Goal: Task Accomplishment & Management: Manage account settings

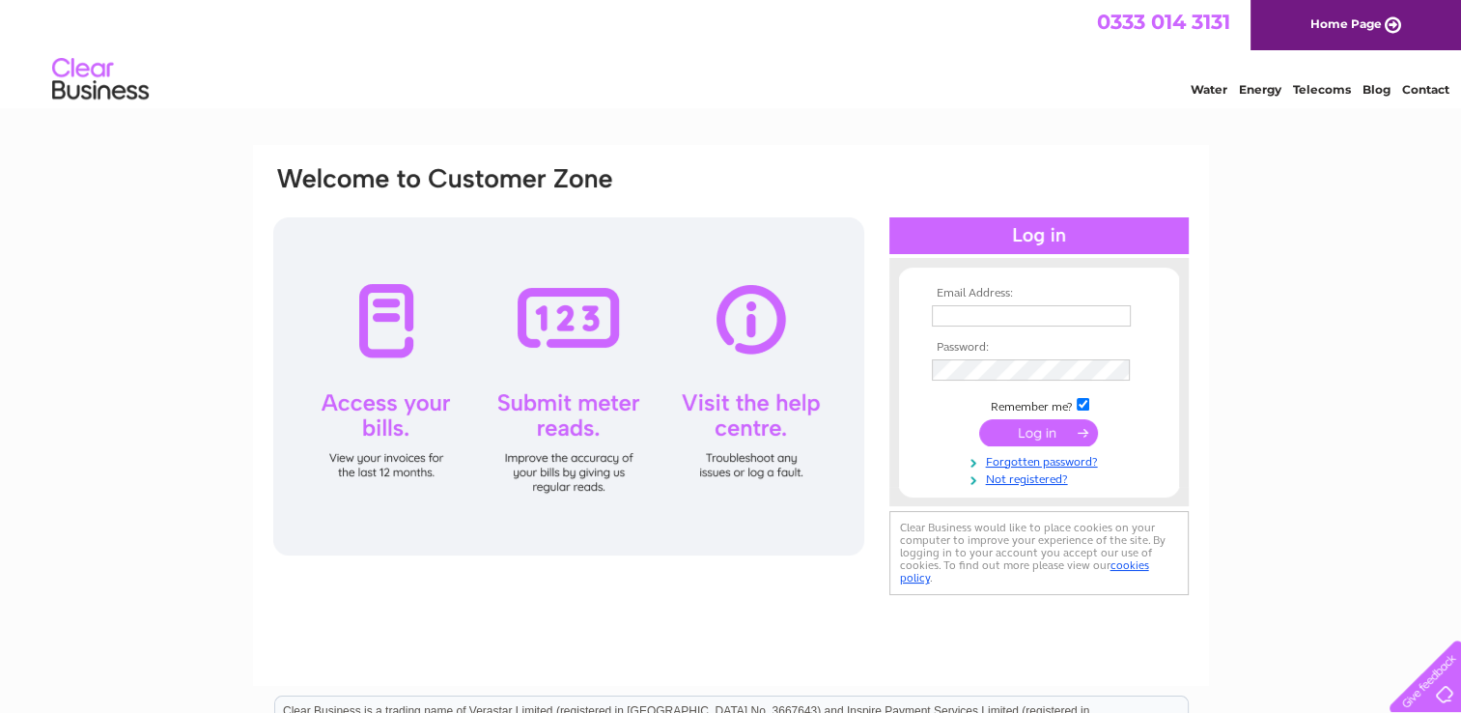
type input "westendbowlingclubperth@yahoo.co.uk"
click at [1050, 427] on input "submit" at bounding box center [1038, 432] width 119 height 27
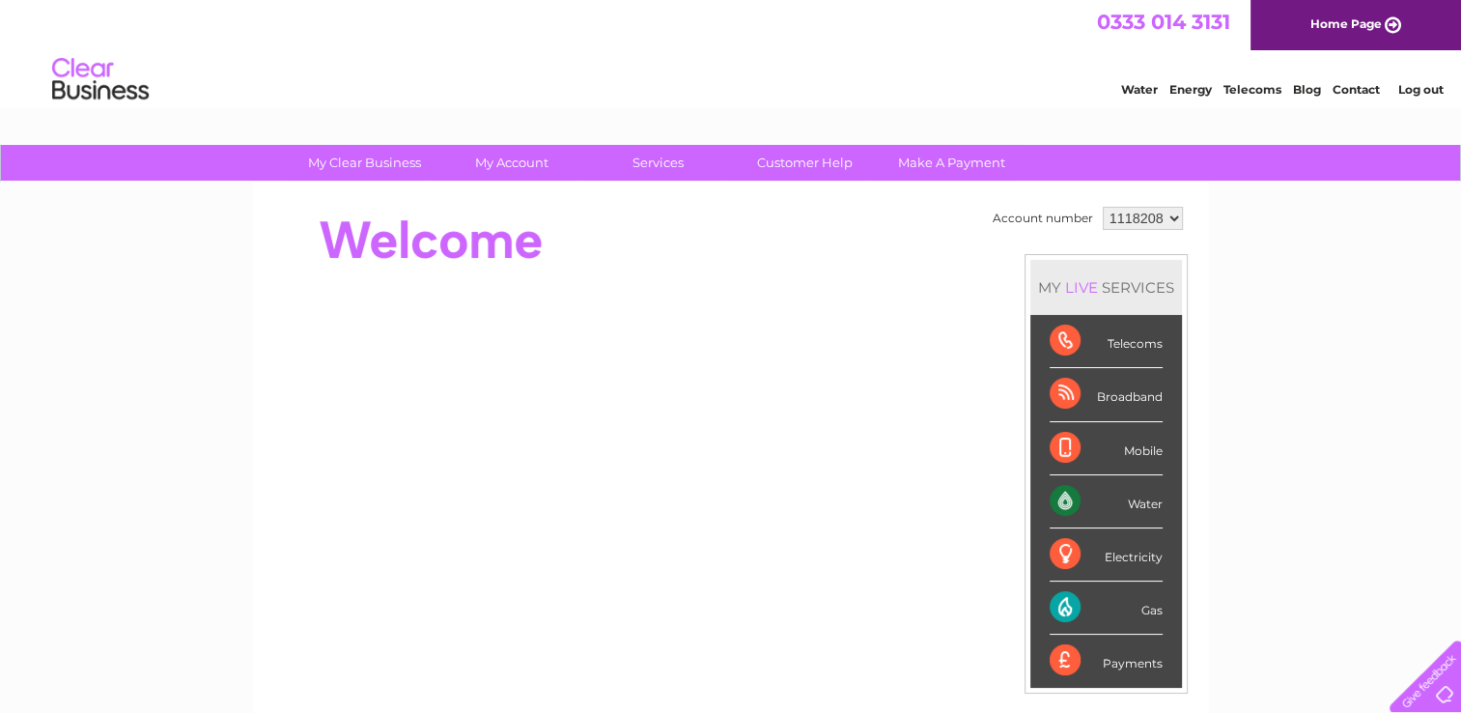
click at [1077, 696] on td "Account number 1118208 MY LIVE SERVICES Telecoms Broadband Mobile Water Electri…" at bounding box center [1088, 541] width 200 height 679
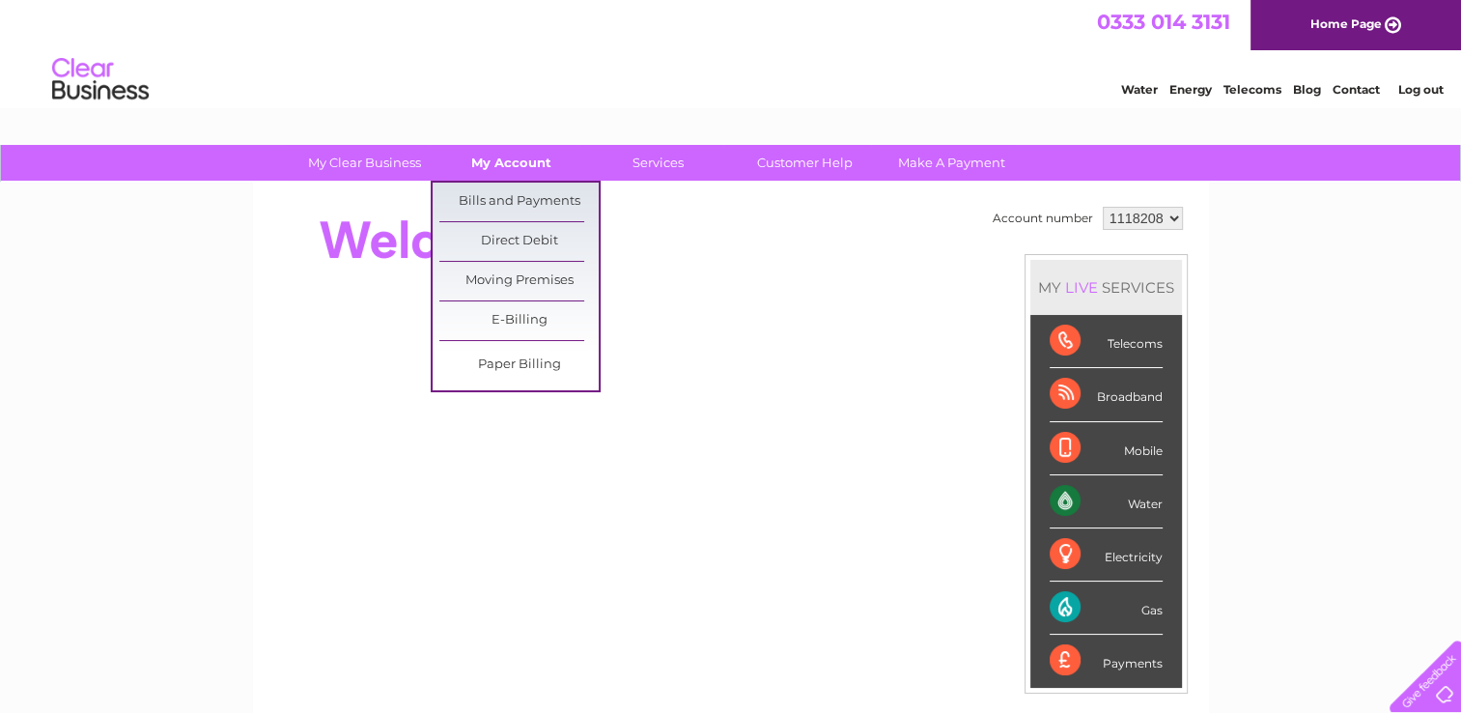
click at [502, 158] on link "My Account" at bounding box center [511, 163] width 159 height 36
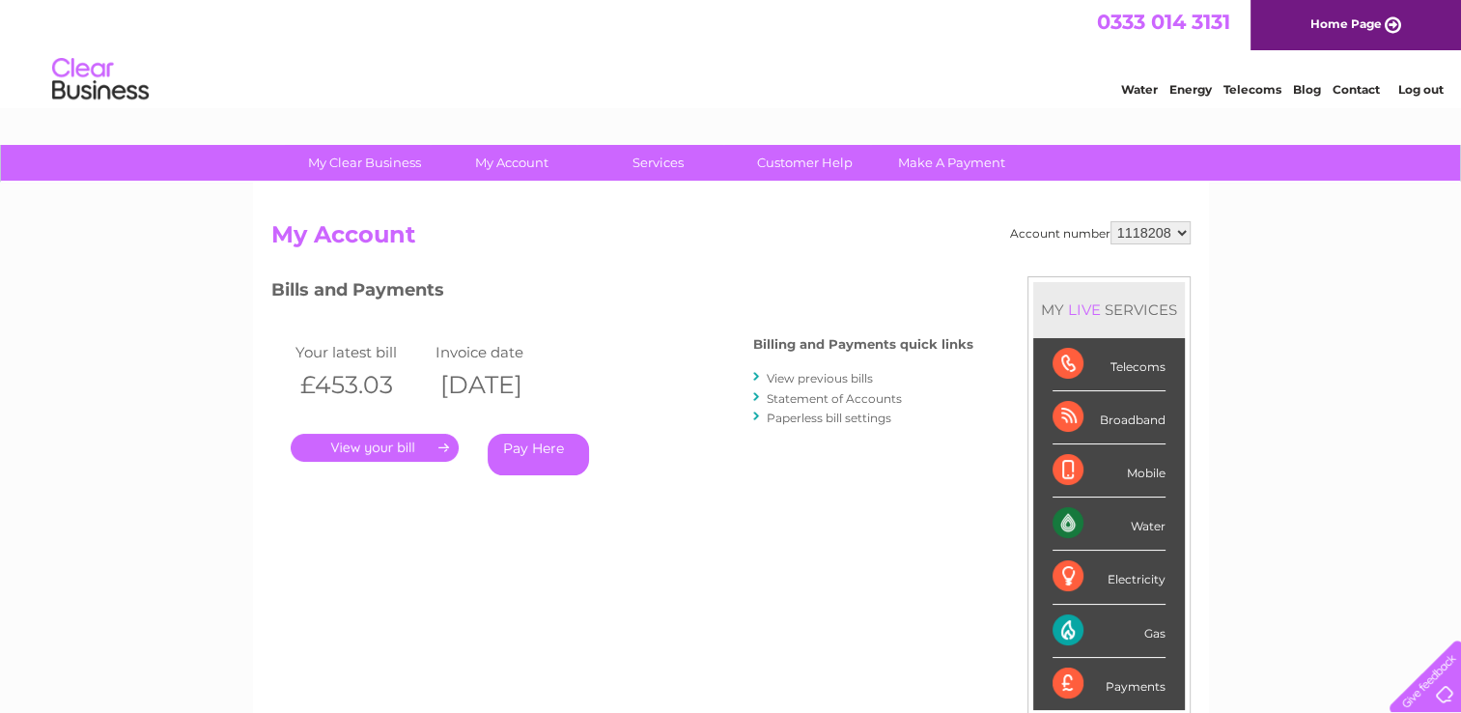
click at [398, 446] on link "." at bounding box center [375, 447] width 168 height 28
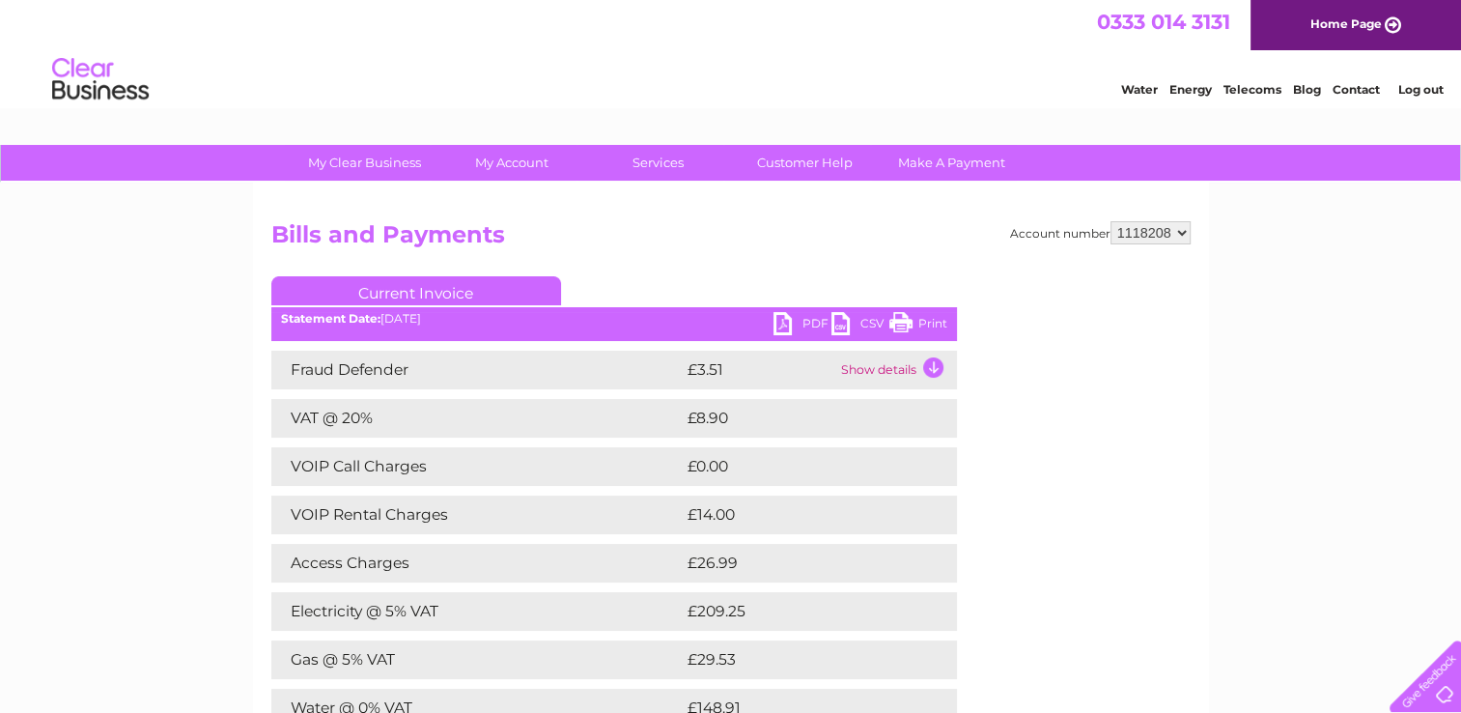
click at [491, 610] on td "Electricity @ 5% VAT" at bounding box center [476, 611] width 411 height 39
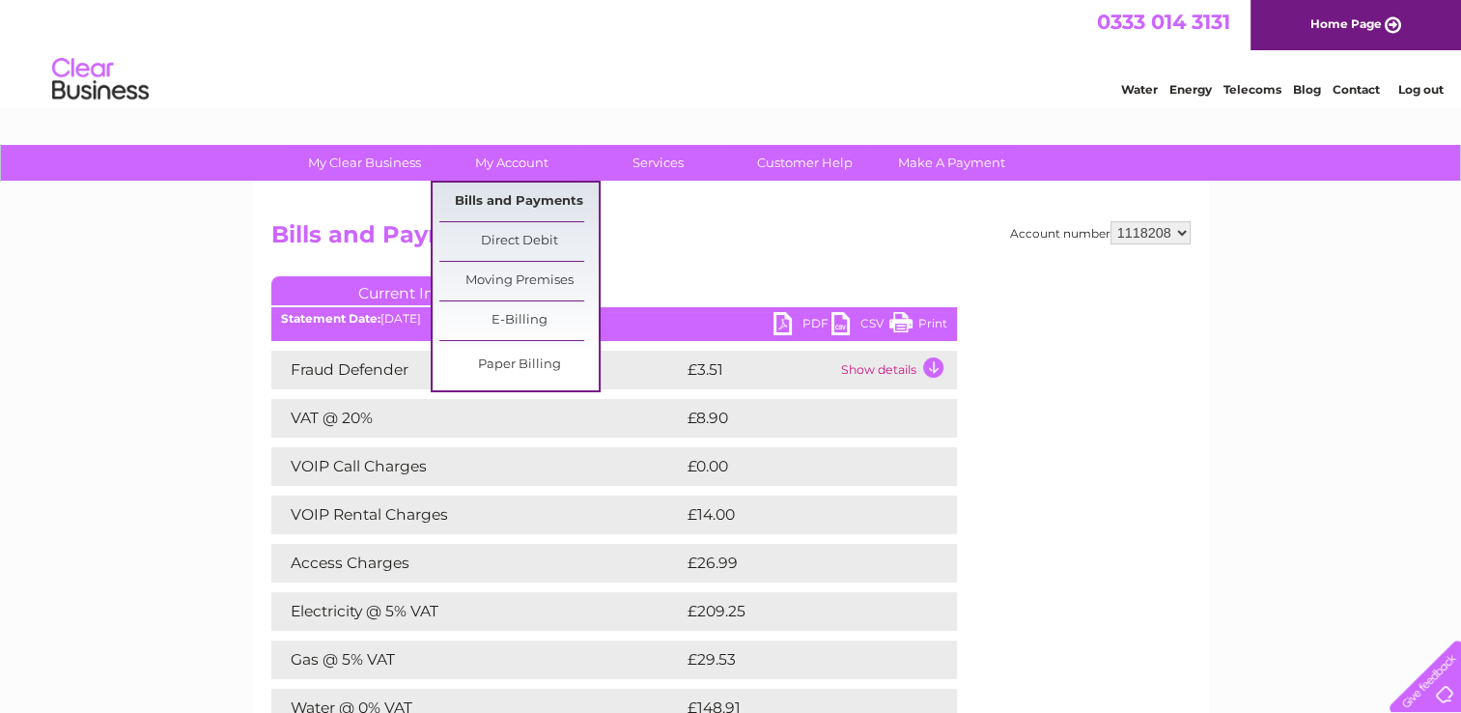
click at [527, 198] on link "Bills and Payments" at bounding box center [518, 201] width 159 height 39
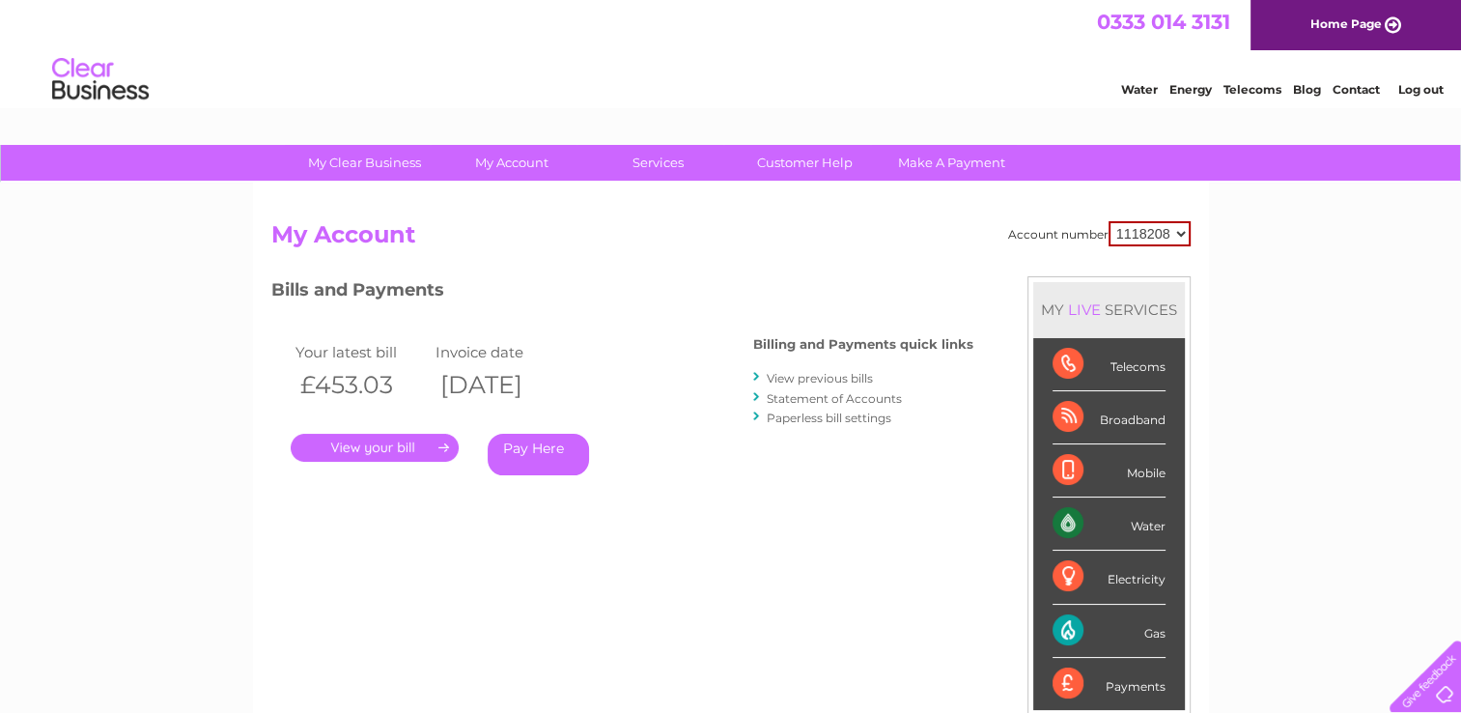
click at [1085, 575] on div "Electricity" at bounding box center [1108, 576] width 113 height 53
click at [1077, 569] on div "Electricity" at bounding box center [1108, 576] width 113 height 53
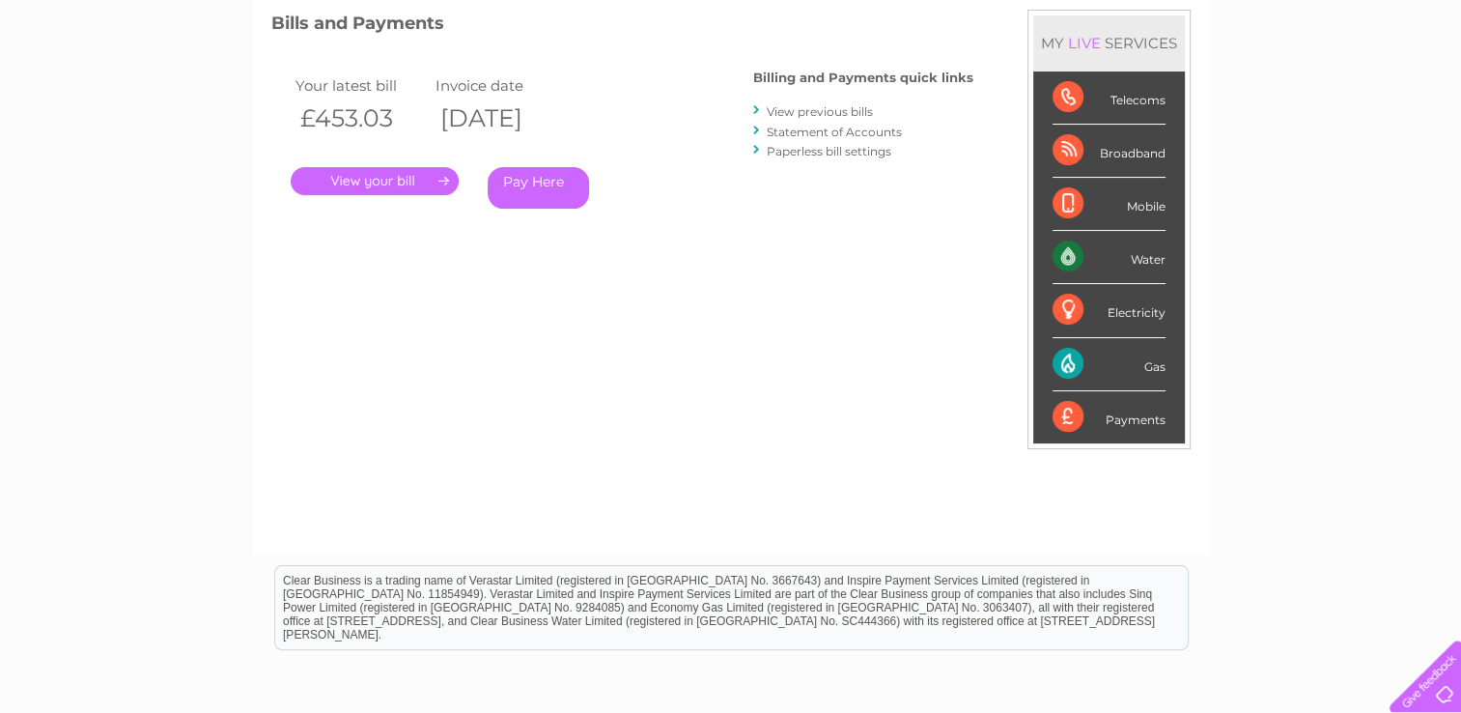
scroll to position [348, 0]
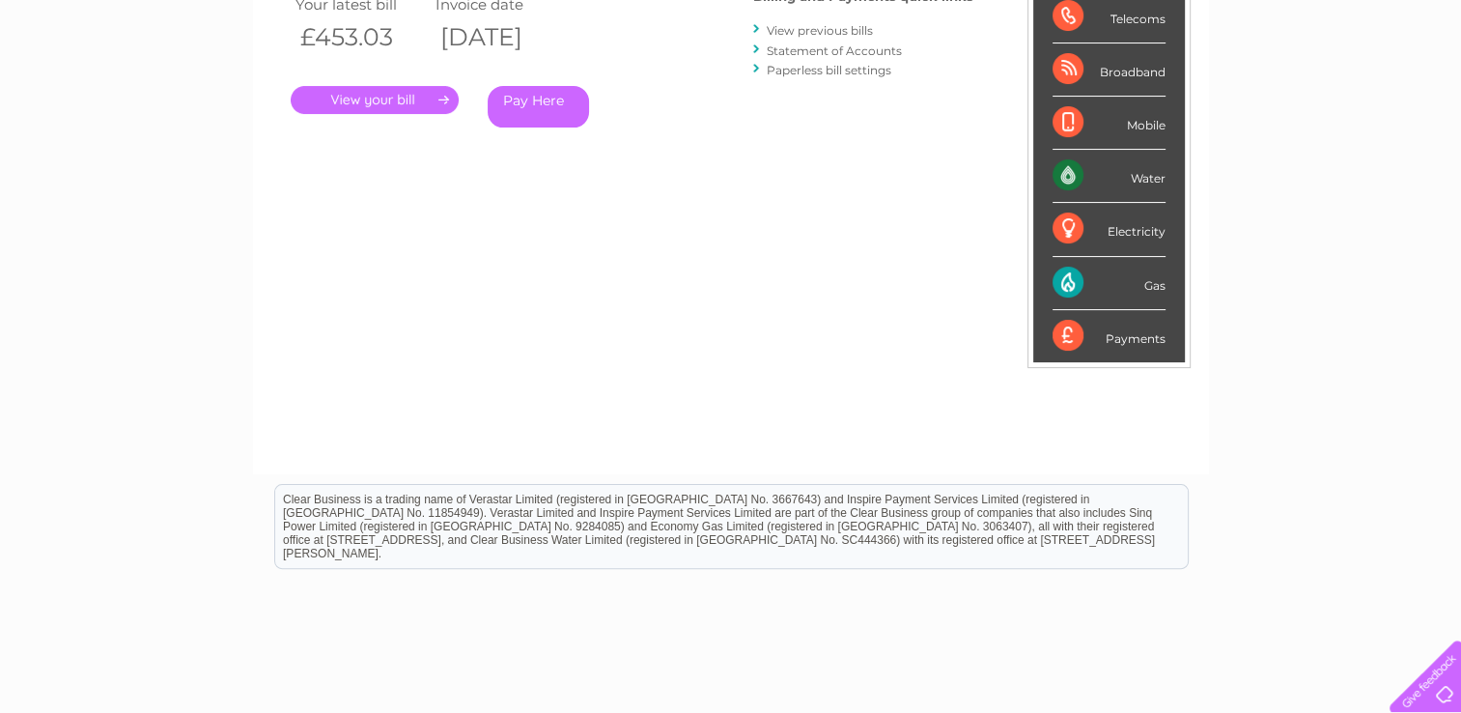
click at [1075, 226] on div "Electricity" at bounding box center [1108, 229] width 113 height 53
drag, startPoint x: 1075, startPoint y: 226, endPoint x: 1120, endPoint y: 228, distance: 45.4
click at [1120, 228] on div "Electricity" at bounding box center [1108, 229] width 113 height 53
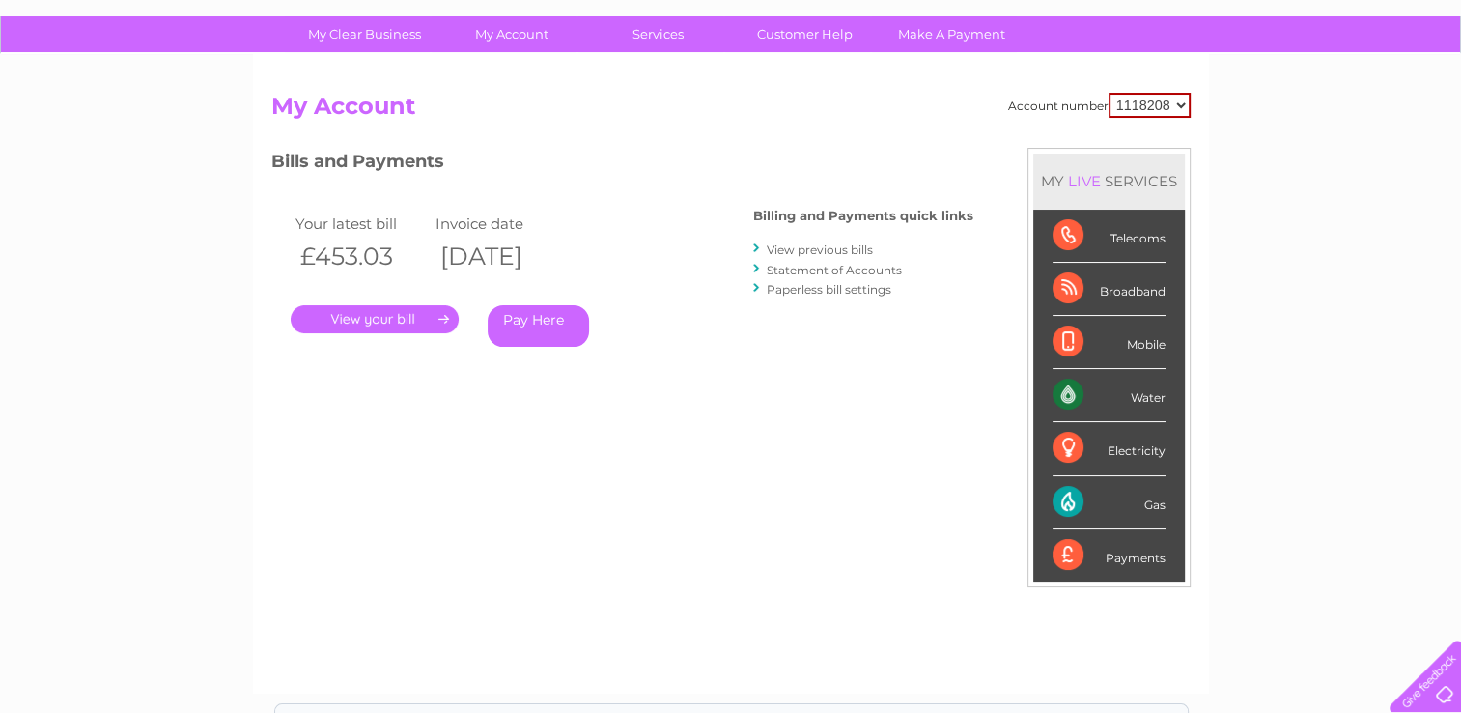
scroll to position [0, 0]
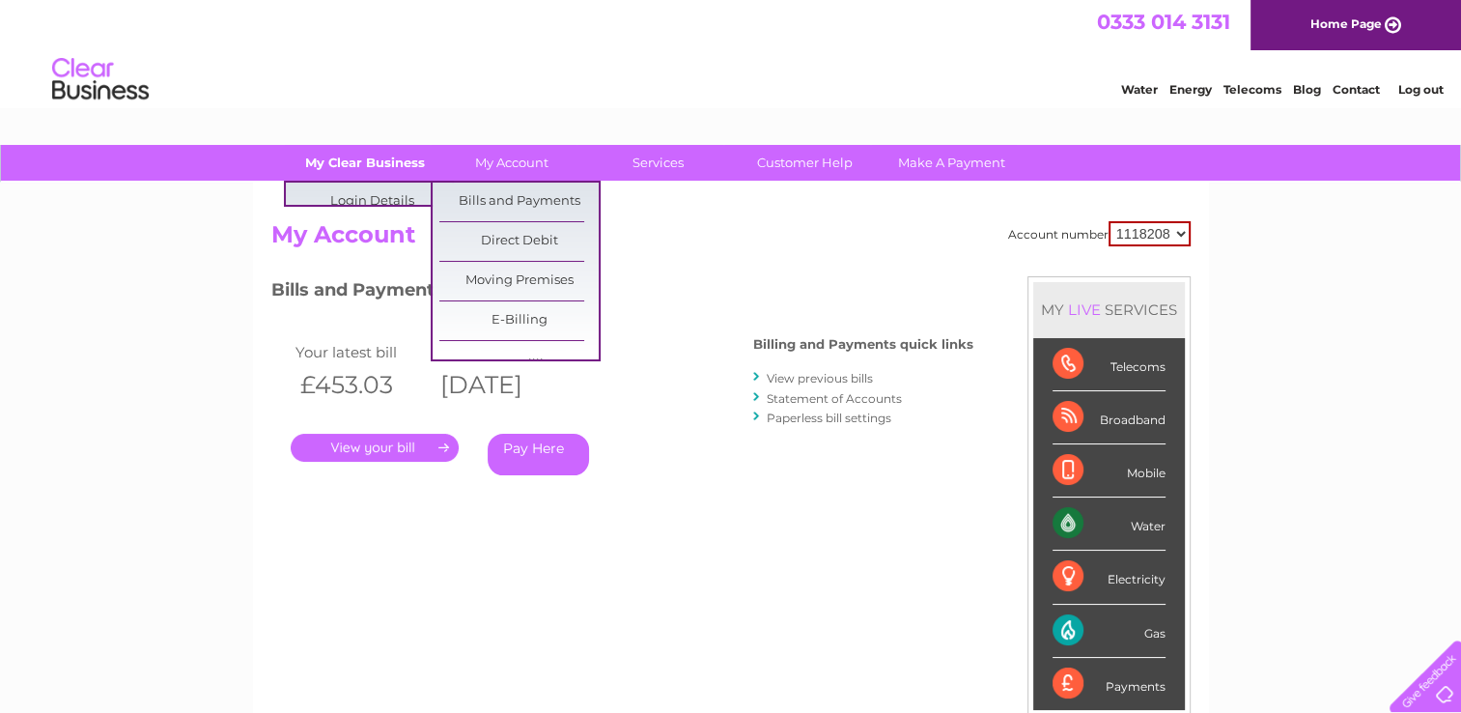
drag, startPoint x: 500, startPoint y: 158, endPoint x: 351, endPoint y: 159, distance: 148.7
click at [351, 159] on link "My Clear Business" at bounding box center [364, 163] width 159 height 36
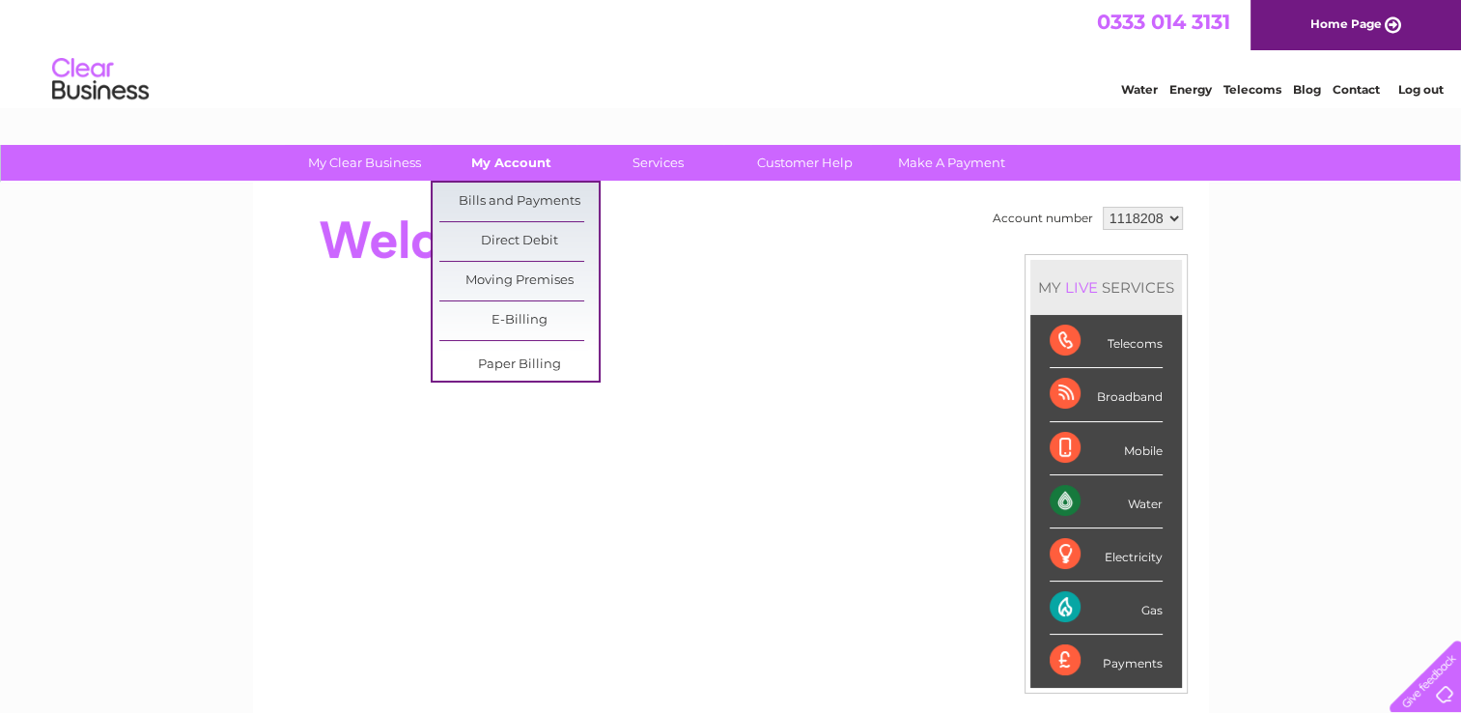
drag, startPoint x: 1464, startPoint y: 705, endPoint x: 499, endPoint y: 161, distance: 1107.1
click at [499, 161] on link "My Account" at bounding box center [511, 163] width 159 height 36
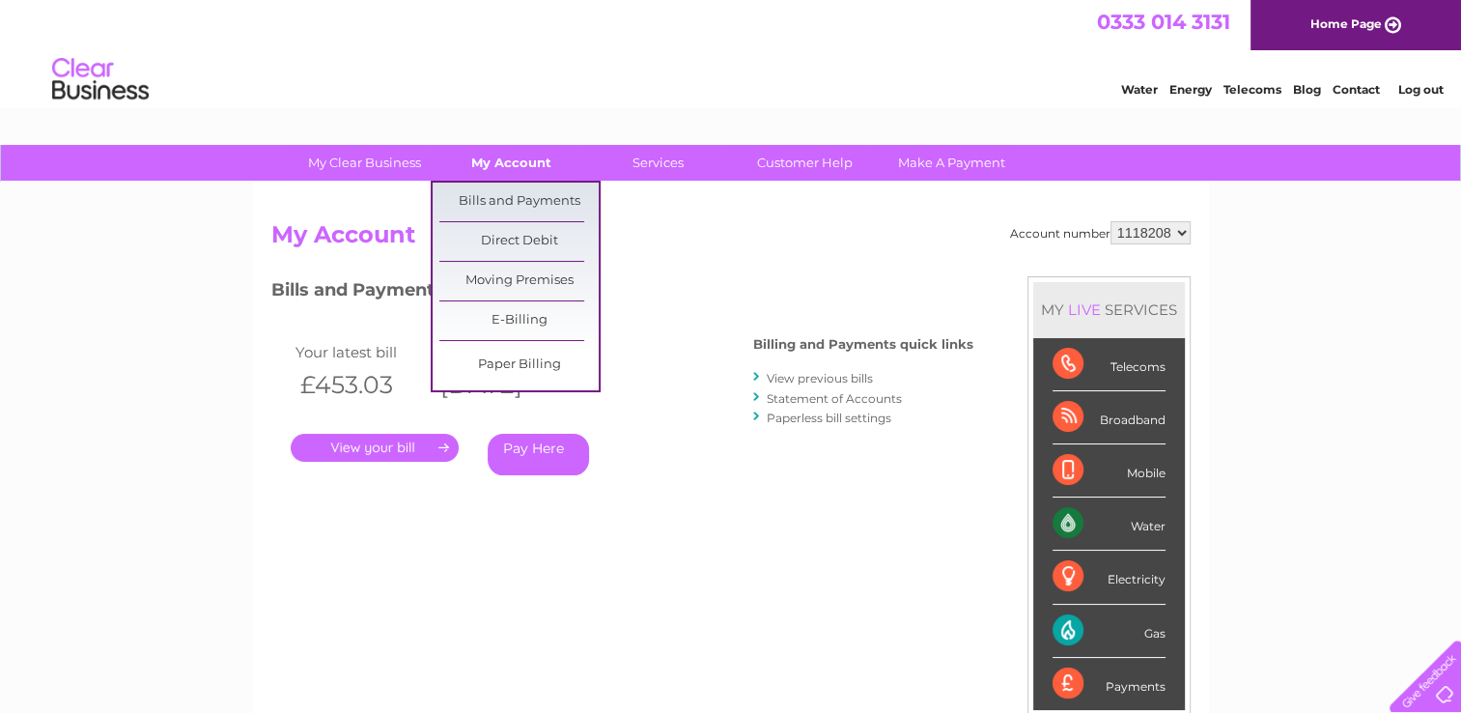
click at [537, 164] on link "My Account" at bounding box center [511, 163] width 159 height 36
